Goal: Task Accomplishment & Management: Manage account settings

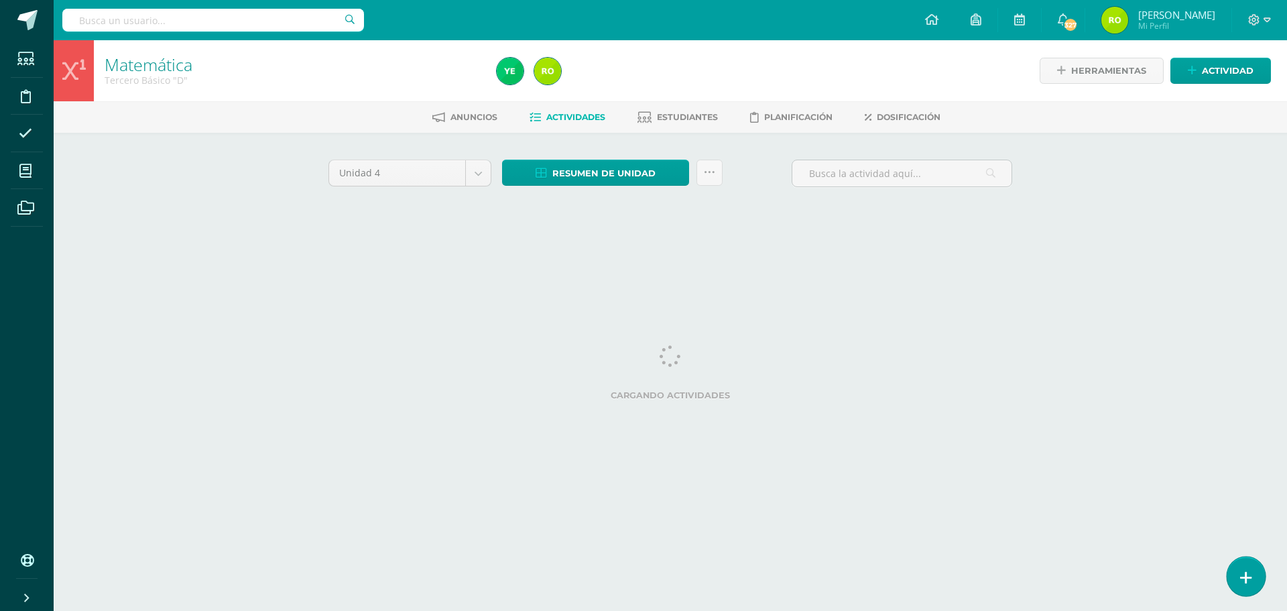
click at [1244, 578] on icon at bounding box center [1246, 577] width 12 height 15
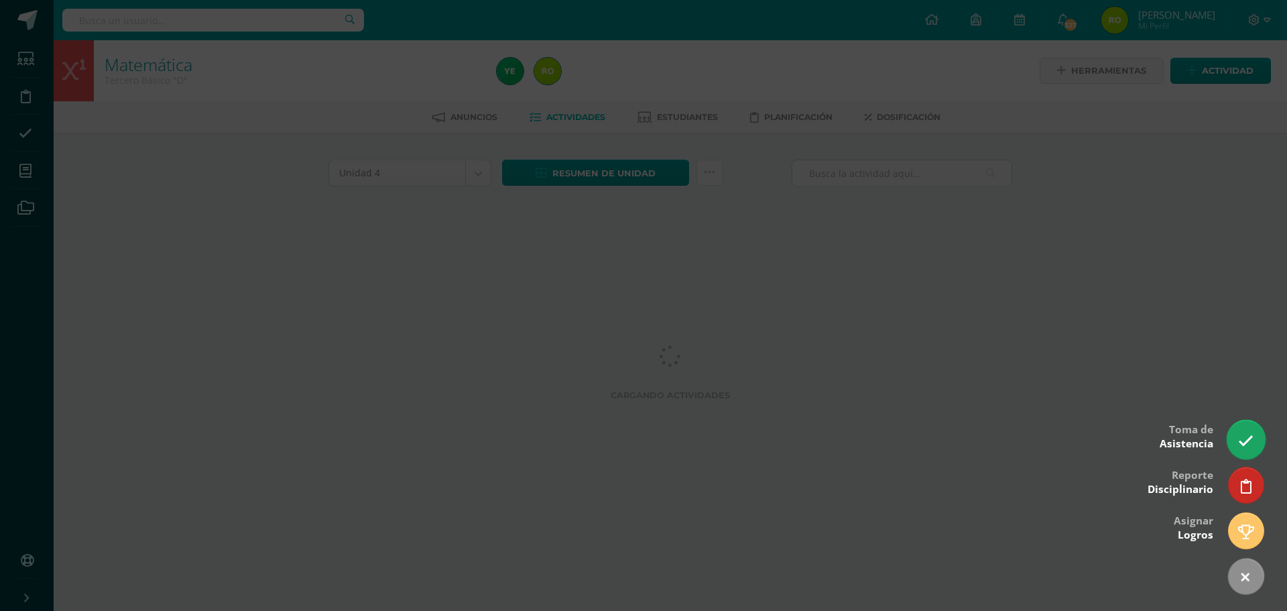
click at [1246, 444] on icon at bounding box center [1245, 440] width 15 height 15
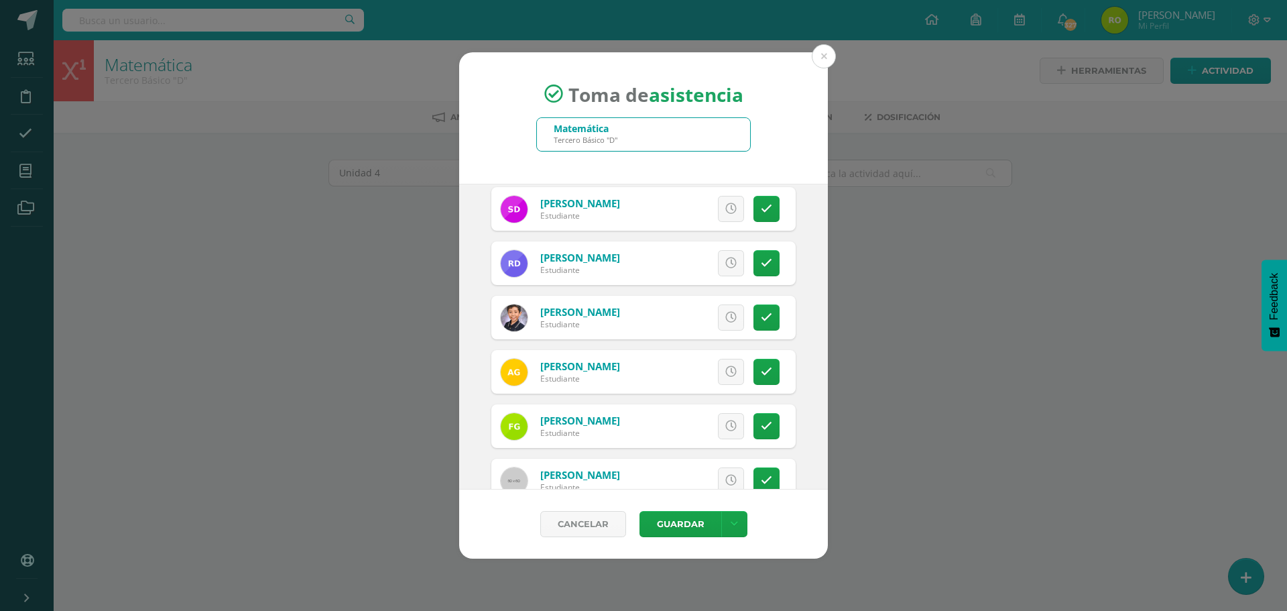
scroll to position [536, 0]
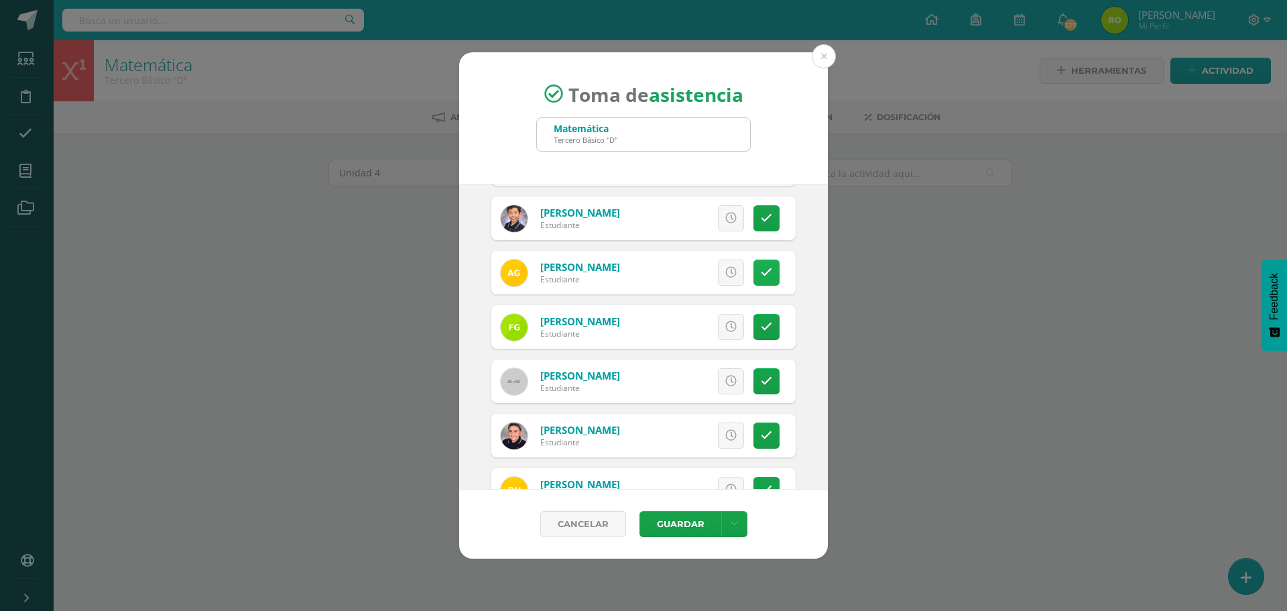
click at [763, 275] on link at bounding box center [766, 272] width 26 height 26
click at [672, 523] on button "Guardar" at bounding box center [680, 524] width 82 height 26
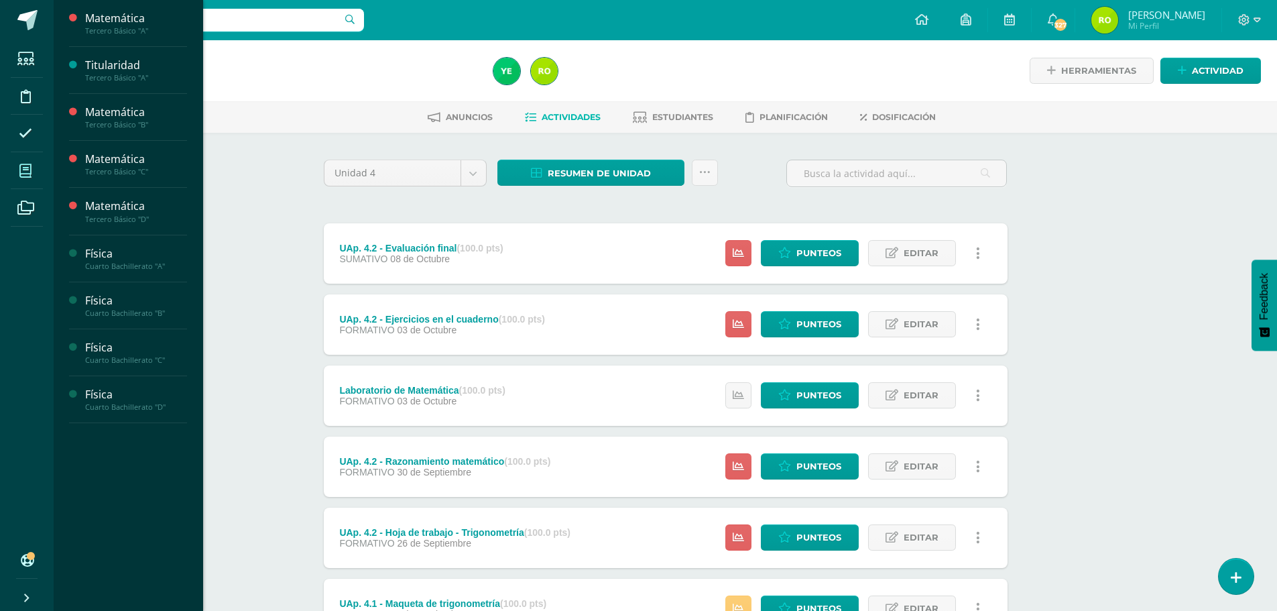
click at [27, 173] on icon at bounding box center [25, 170] width 12 height 13
click at [127, 173] on div "Tercero Básico "C"" at bounding box center [136, 171] width 102 height 9
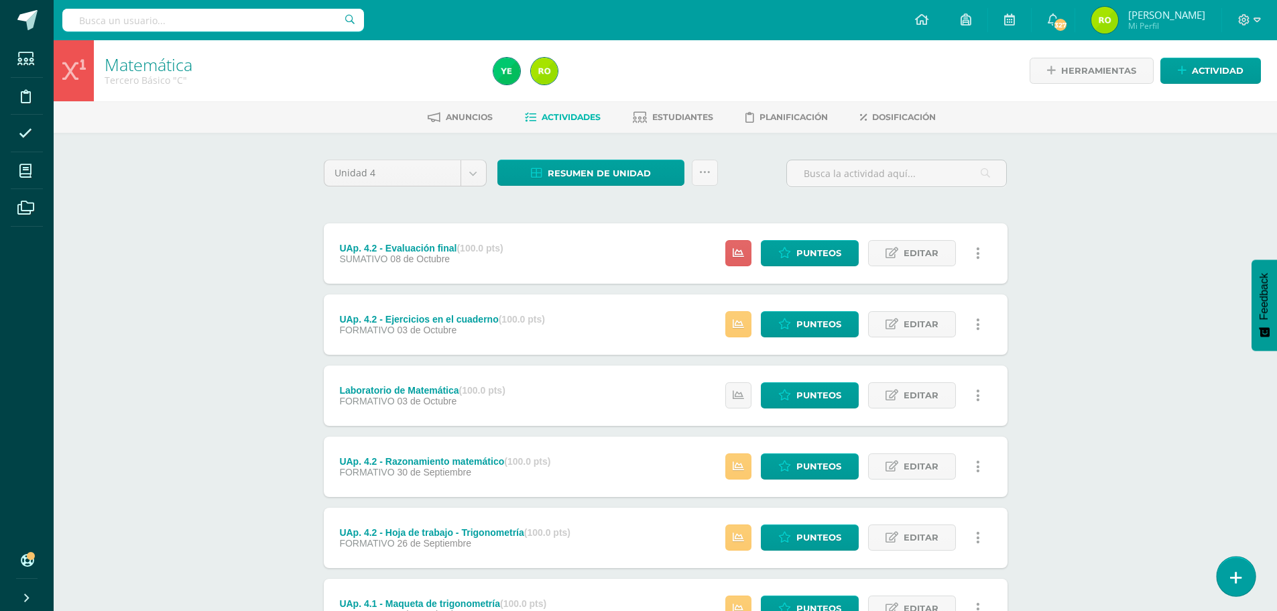
click at [1238, 579] on icon at bounding box center [1236, 577] width 12 height 15
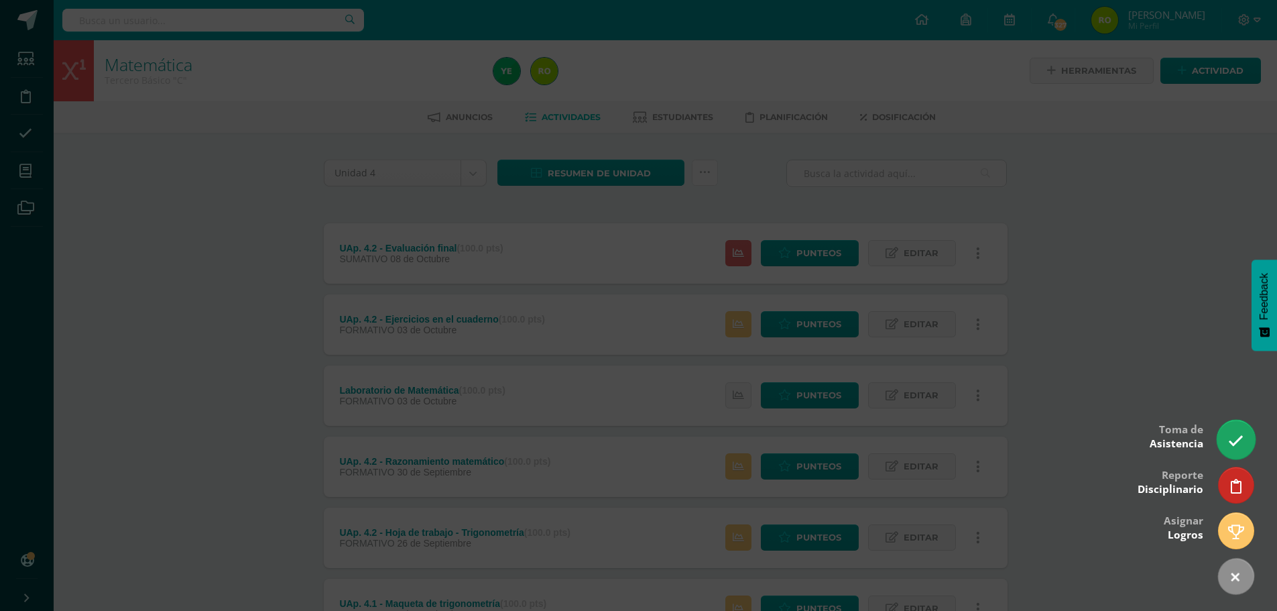
click at [1235, 437] on icon at bounding box center [1235, 440] width 15 height 15
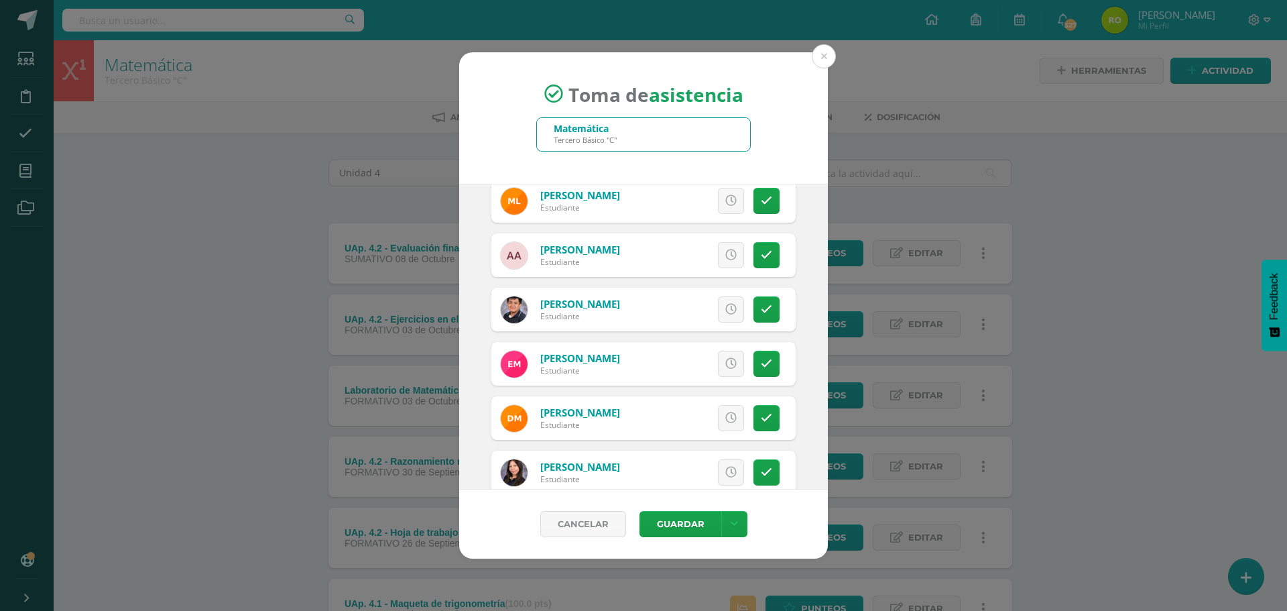
scroll to position [1072, 0]
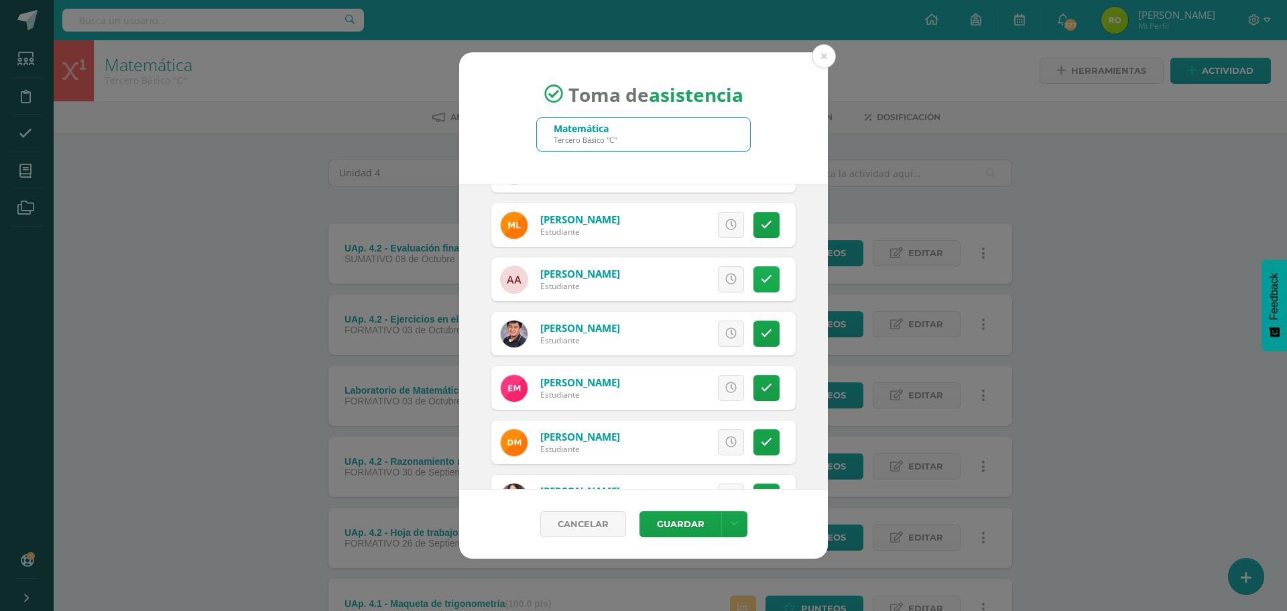
click at [761, 281] on icon at bounding box center [766, 278] width 11 height 11
click at [683, 526] on button "Guardar" at bounding box center [680, 524] width 82 height 26
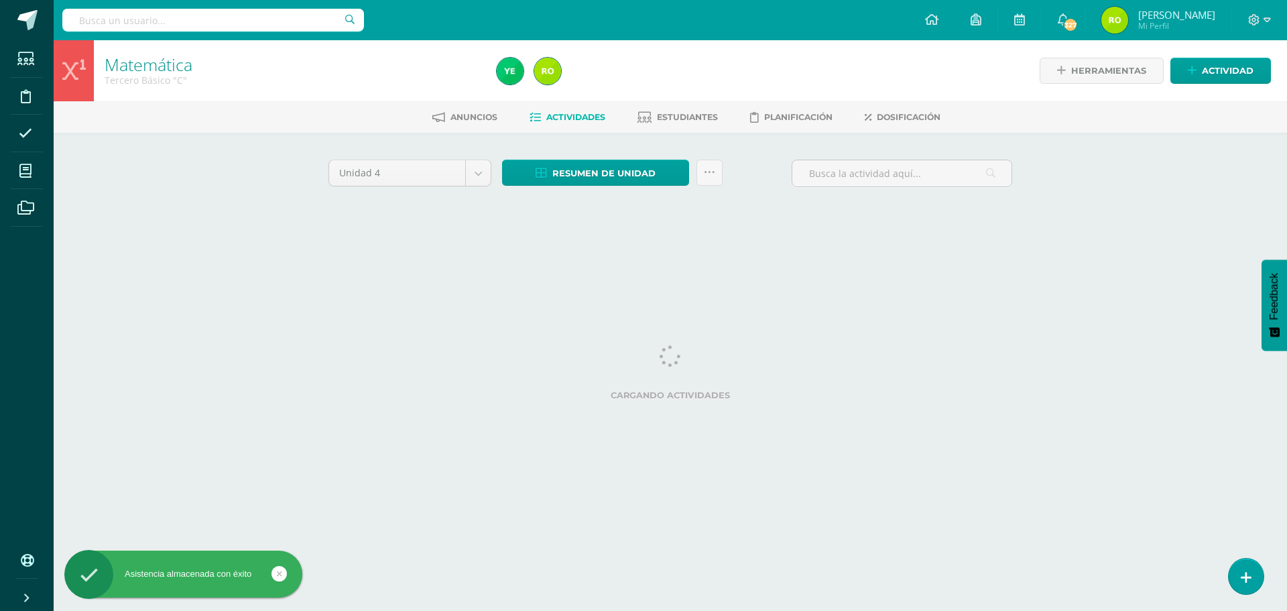
click at [223, 250] on html "Asistencia almacenada con éxito Estudiantes Disciplina Asistencia Mis cursos Ar…" at bounding box center [643, 125] width 1287 height 250
